Goal: Download file/media

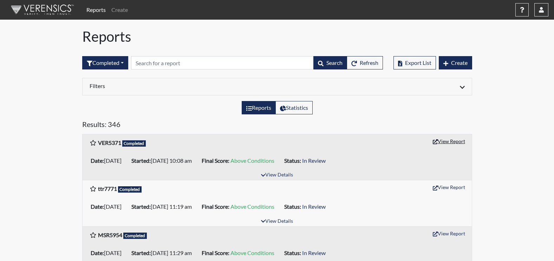
click at [449, 141] on button "View Report" at bounding box center [448, 141] width 39 height 11
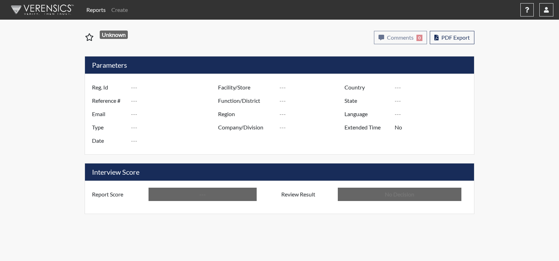
type input "VER5371"
type input "51582"
type input "---"
type input "Corrections Pre-Employment"
type input "[DATE]"
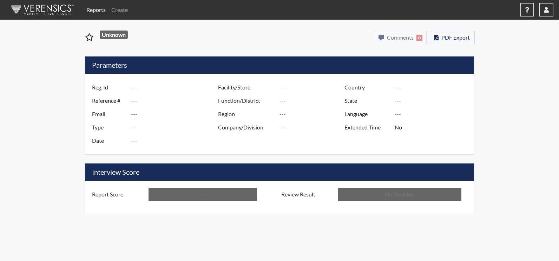
type input "[PERSON_NAME]"
type input "[GEOGRAPHIC_DATA]"
type input "[US_STATE]"
type input "English"
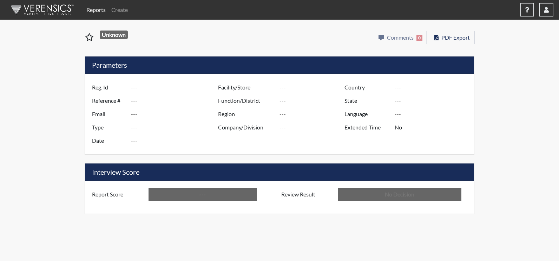
type input "Above Conditions"
type input "In Review"
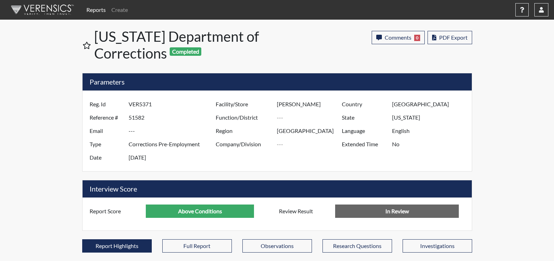
scroll to position [117, 292]
click at [448, 39] on span "PDF Export" at bounding box center [453, 37] width 28 height 7
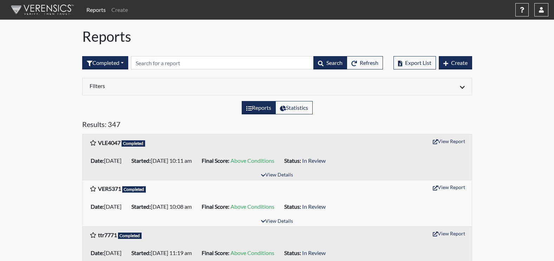
click at [274, 162] on span "Above Conditions" at bounding box center [252, 160] width 44 height 7
click at [449, 142] on button "View Report" at bounding box center [448, 141] width 39 height 11
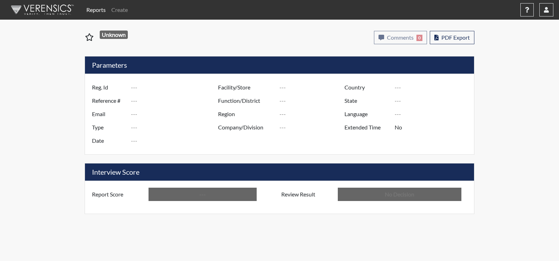
type input "VLE4047"
type input "51609"
type input "---"
type input "Corrections Pre-Employment"
type input "Oct 6, 2025"
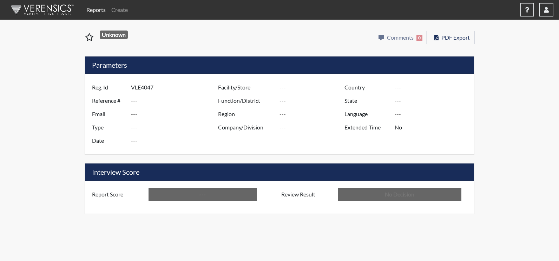
type input "[PERSON_NAME]"
type input "[GEOGRAPHIC_DATA]"
type input "[US_STATE]"
type input "English"
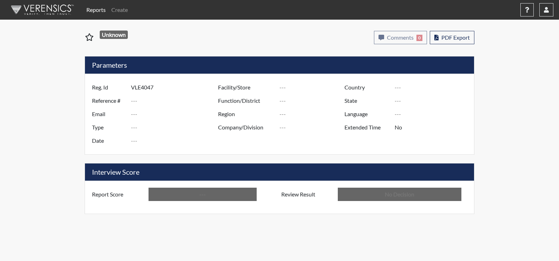
type input "Above Conditions"
type input "In Review"
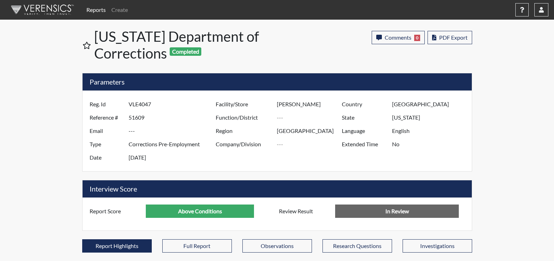
scroll to position [117, 292]
click at [438, 40] on button "PDF Export" at bounding box center [449, 37] width 45 height 13
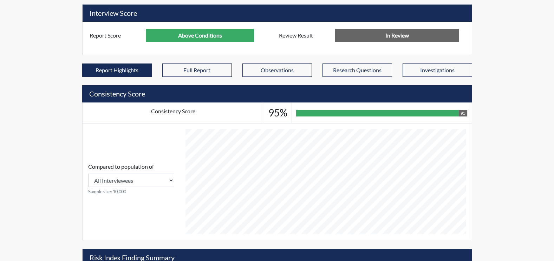
scroll to position [386, 0]
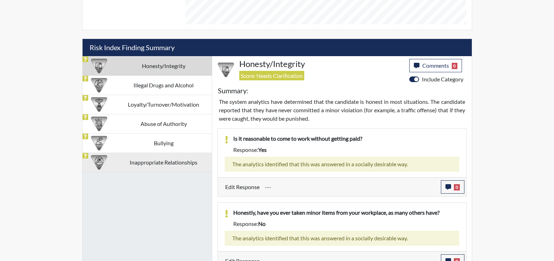
click at [163, 167] on td "Inappropriate Relationships" at bounding box center [164, 162] width 96 height 19
